Goal: Information Seeking & Learning: Understand process/instructions

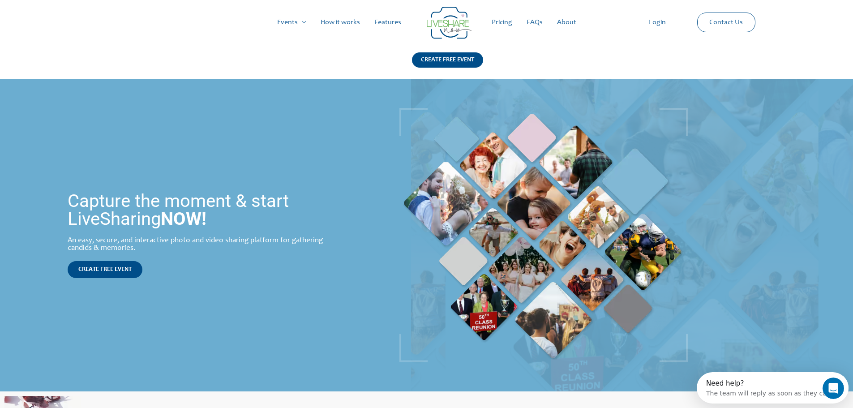
click at [333, 24] on link "How it works" at bounding box center [340, 22] width 54 height 29
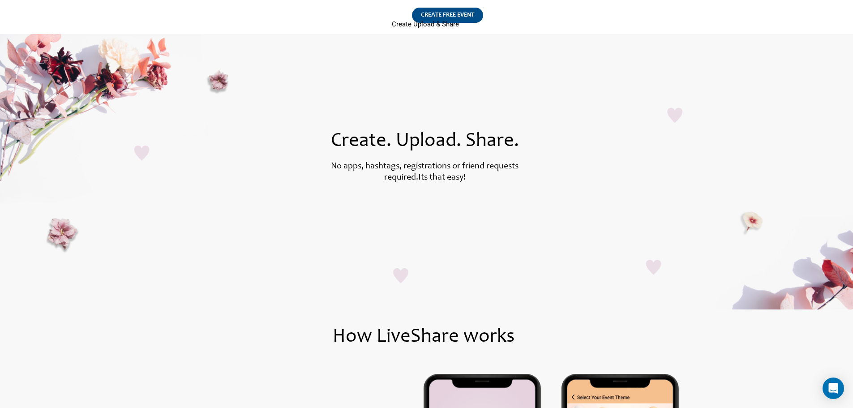
scroll to position [90, 0]
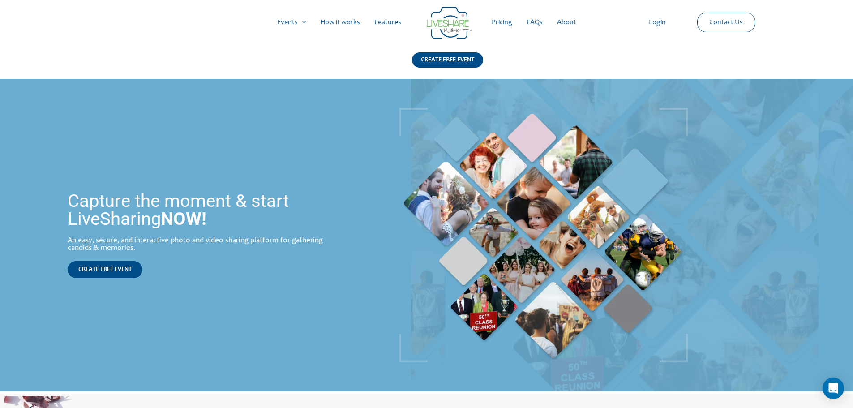
click at [351, 22] on link "How it works" at bounding box center [340, 22] width 54 height 29
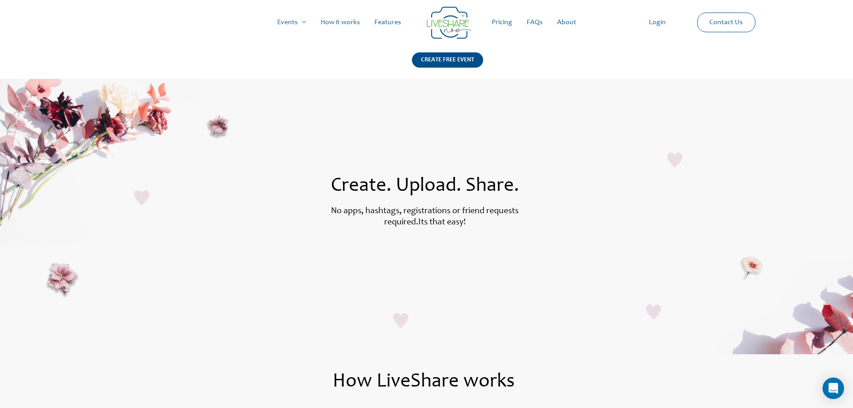
click at [534, 21] on link "FAQs" at bounding box center [534, 22] width 30 height 29
